Goal: Information Seeking & Learning: Find contact information

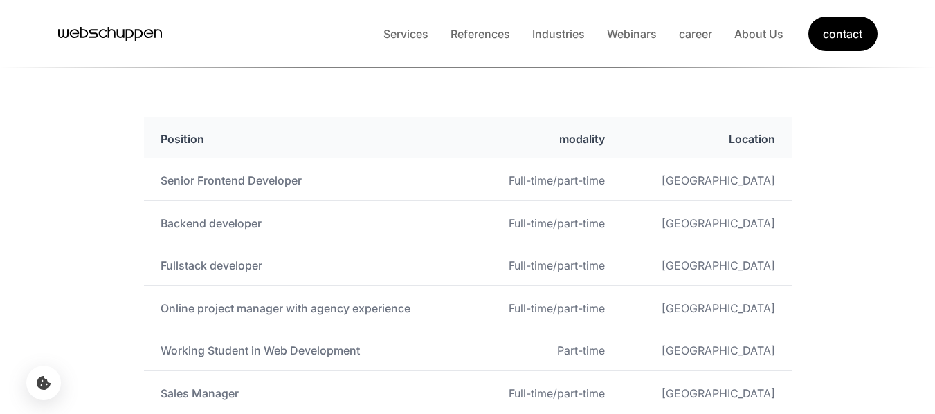
scroll to position [753, 0]
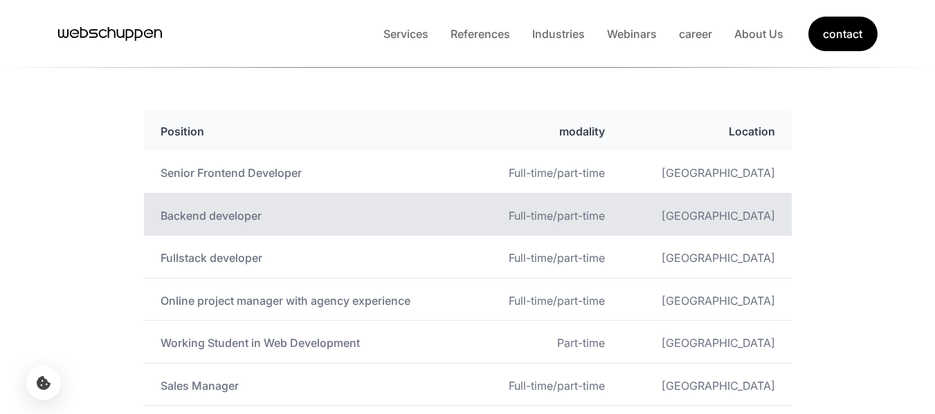
drag, startPoint x: 287, startPoint y: 213, endPoint x: 226, endPoint y: 201, distance: 62.8
click at [226, 201] on td "Backend developer" at bounding box center [308, 214] width 328 height 42
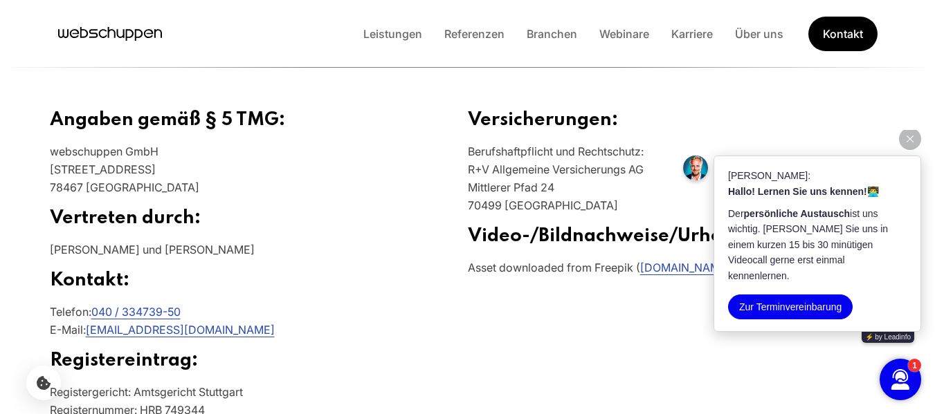
scroll to position [502, 0]
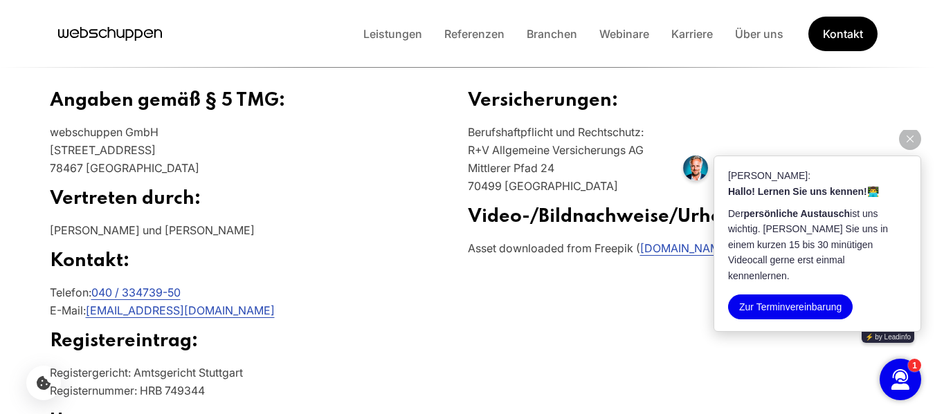
click at [415, 238] on p "[PERSON_NAME] und [PERSON_NAME]" at bounding box center [259, 235] width 418 height 29
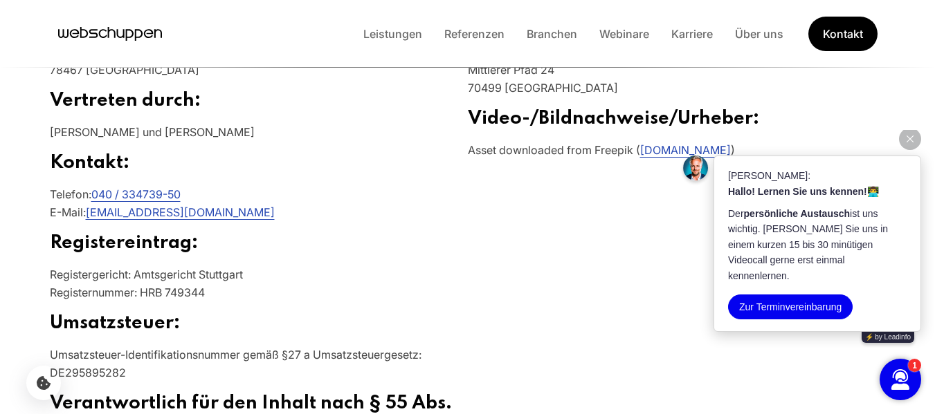
scroll to position [601, 0]
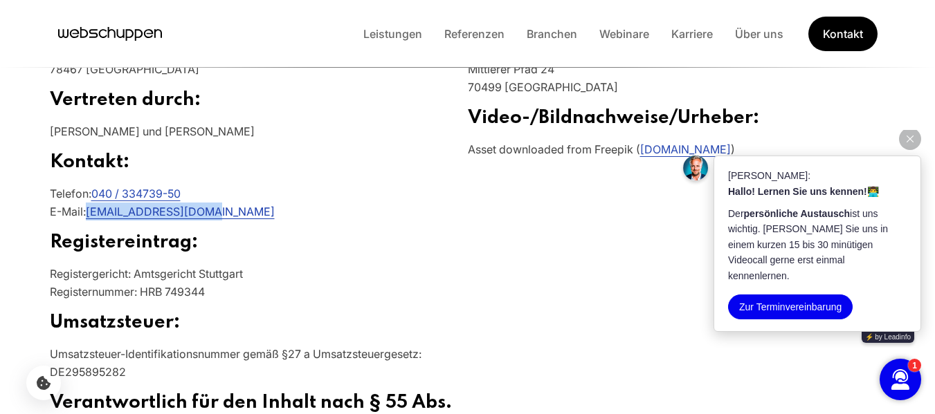
drag, startPoint x: 219, startPoint y: 212, endPoint x: 89, endPoint y: 209, distance: 130.1
click at [89, 209] on p "Telefon: 040 / 334739-50 E-Mail: info@webschuppen.com" at bounding box center [259, 208] width 418 height 47
copy link "info@webschuppen.com"
drag, startPoint x: 188, startPoint y: 187, endPoint x: 102, endPoint y: 194, distance: 86.1
click at [102, 194] on p "Telefon: 040 / 334739-50 E-Mail: info@webschuppen.com" at bounding box center [259, 208] width 418 height 47
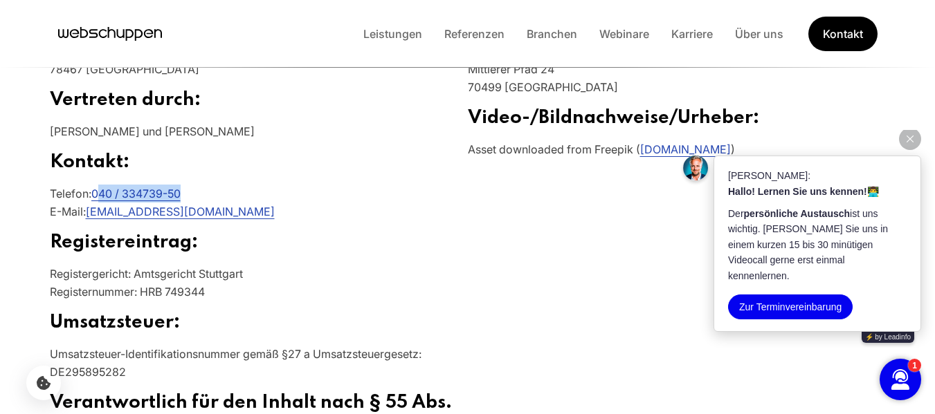
copy link "40 / 334739-50"
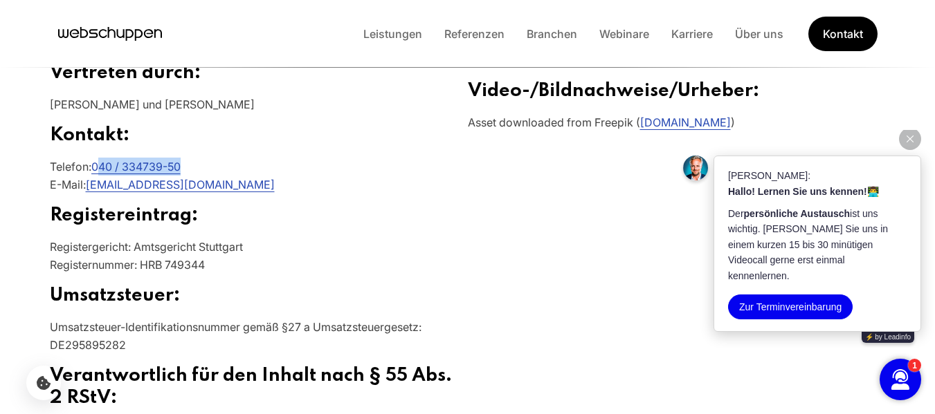
scroll to position [630, 0]
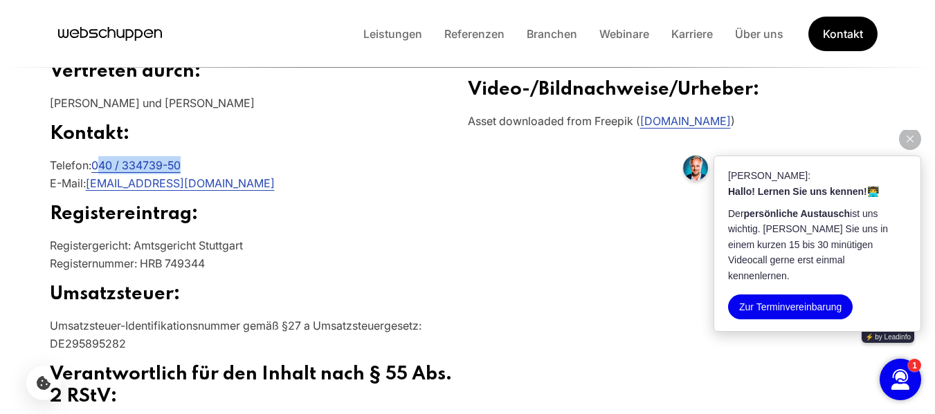
copy link "40 / 334739-50"
drag, startPoint x: 234, startPoint y: 185, endPoint x: 174, endPoint y: 172, distance: 61.6
click at [174, 172] on p "Telefon: 040 / 334739-50 E-Mail: info@webschuppen.com" at bounding box center [259, 179] width 418 height 47
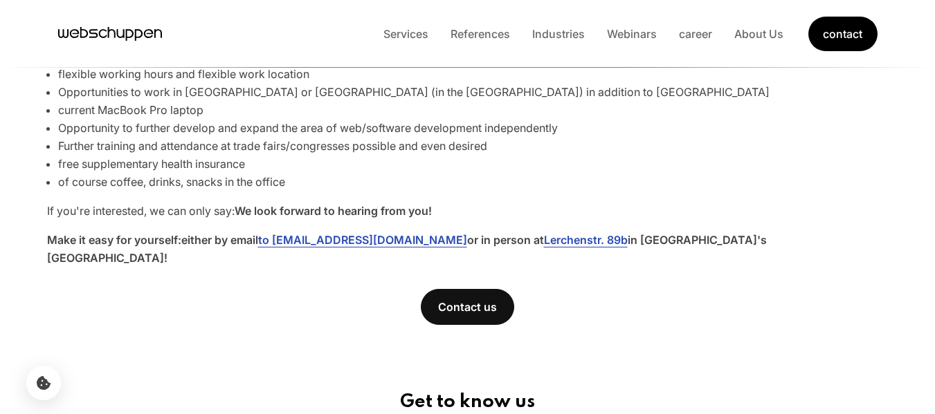
scroll to position [990, 0]
drag, startPoint x: 316, startPoint y: 213, endPoint x: 354, endPoint y: 206, distance: 38.8
click at [354, 206] on font "We look forward to hearing from you!" at bounding box center [333, 212] width 197 height 14
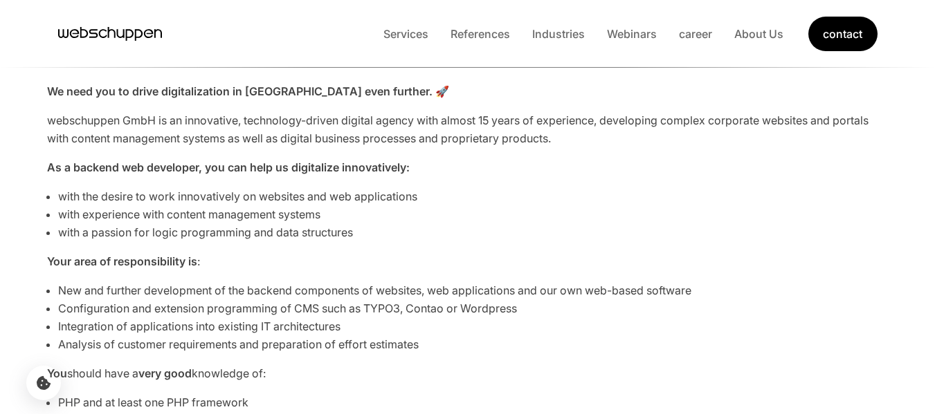
scroll to position [504, 0]
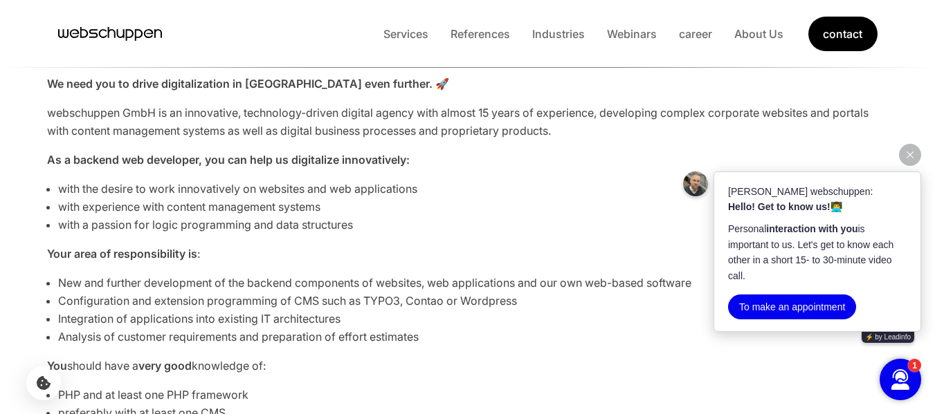
click at [776, 192] on font "Martin from webschuppen:" at bounding box center [800, 191] width 145 height 11
drag, startPoint x: 727, startPoint y: 192, endPoint x: 757, endPoint y: 192, distance: 29.8
click at [757, 192] on div "Martin from webschuppen: Hello! Get to know us! 👨‍💻 Personal interaction with y…" at bounding box center [817, 252] width 208 height 161
copy font "Martin"
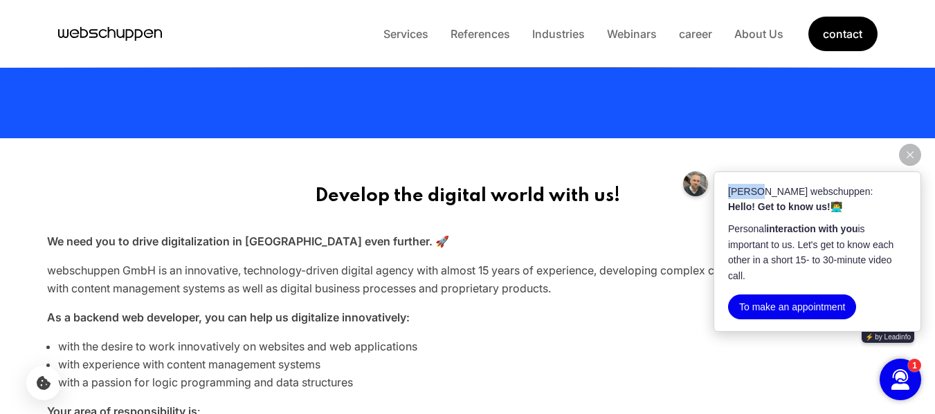
scroll to position [306, 0]
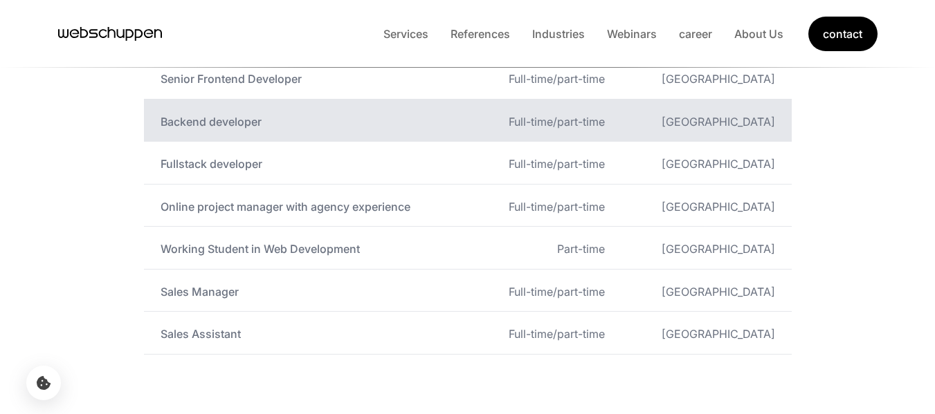
scroll to position [842, 0]
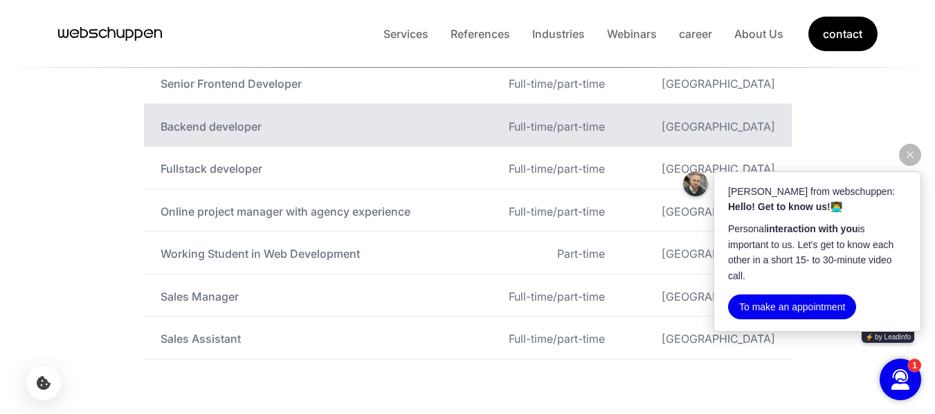
drag, startPoint x: 226, startPoint y: 122, endPoint x: 192, endPoint y: 124, distance: 33.9
click at [192, 124] on font "Backend developer" at bounding box center [211, 126] width 101 height 14
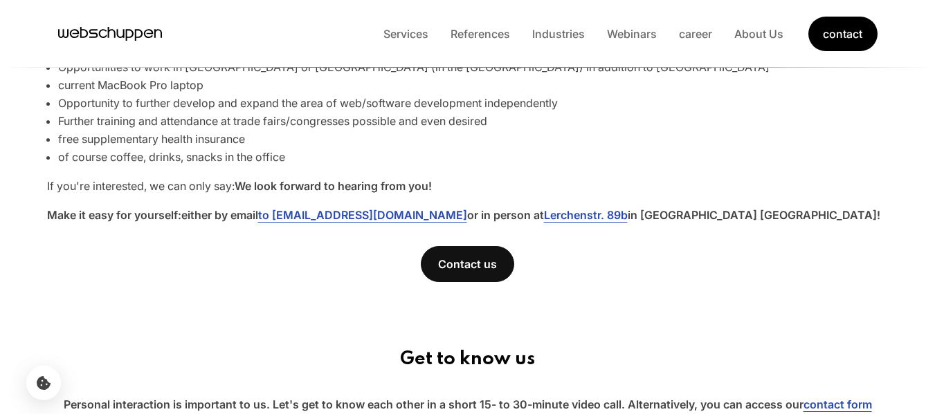
scroll to position [1015, 0]
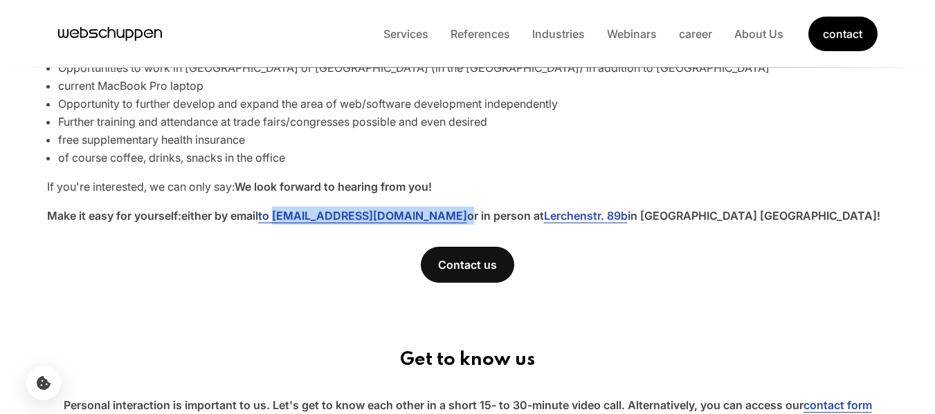
drag, startPoint x: 471, startPoint y: 215, endPoint x: 278, endPoint y: 217, distance: 193.1
click at [278, 217] on strong "Make it easy for yourself: either by email to [EMAIL_ADDRESS][DOMAIN_NAME] or i…" at bounding box center [463, 216] width 833 height 14
copy strong "[EMAIL_ADDRESS][DOMAIN_NAME]"
